Goal: Information Seeking & Learning: Learn about a topic

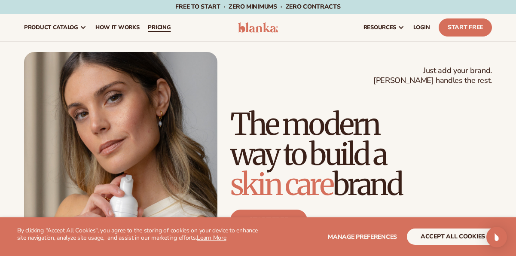
click at [155, 25] on span "pricing" at bounding box center [159, 27] width 23 height 7
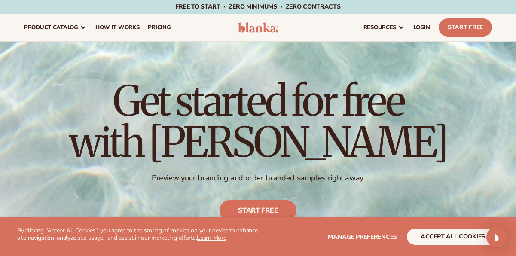
click at [253, 25] on img at bounding box center [258, 27] width 40 height 10
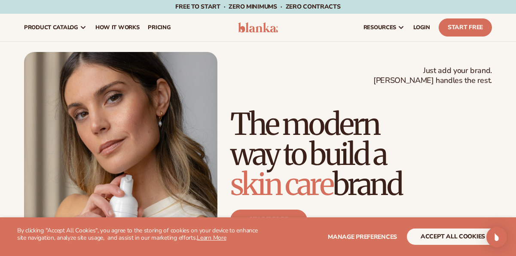
click at [396, 82] on div "Just add your brand. Blanka handles the rest. beauty,skin care,wellness,makeup …" at bounding box center [258, 174] width 468 height 244
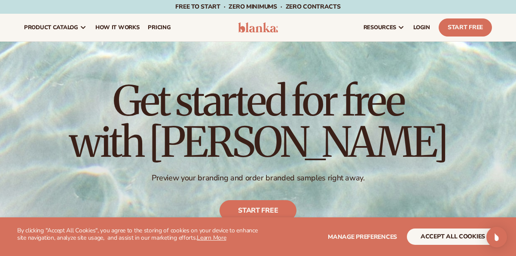
click at [243, 28] on img at bounding box center [258, 27] width 40 height 10
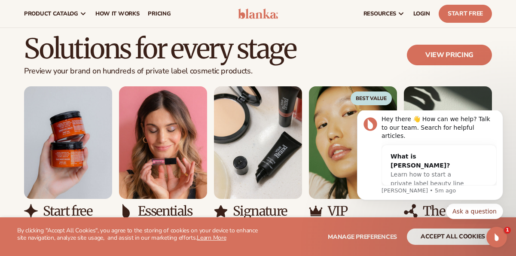
scroll to position [690, 0]
